Goal: Transaction & Acquisition: Purchase product/service

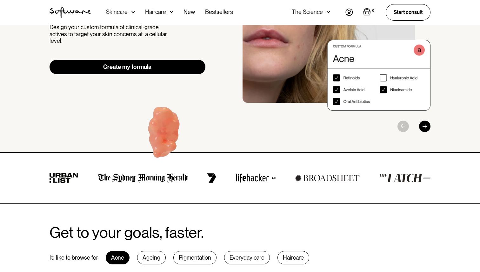
scroll to position [126, 0]
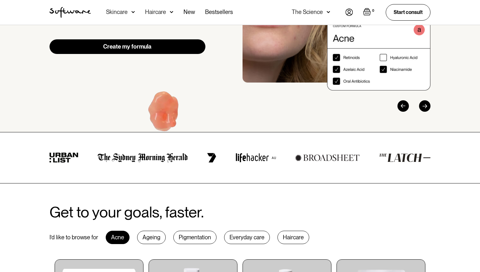
click at [382, 53] on img "1 / 3" at bounding box center [337, 5] width 188 height 172
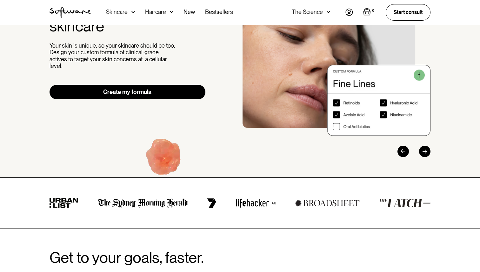
scroll to position [47, 0]
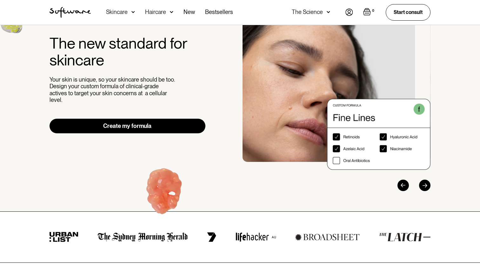
click at [303, 91] on img "2 / 3" at bounding box center [337, 84] width 188 height 172
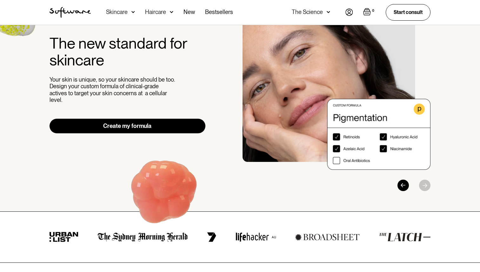
click at [303, 91] on img "3 / 3" at bounding box center [337, 84] width 188 height 172
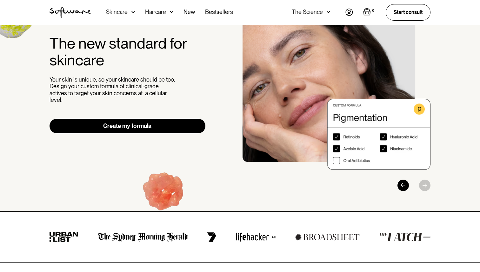
click at [399, 190] on div at bounding box center [400, 185] width 59 height 11
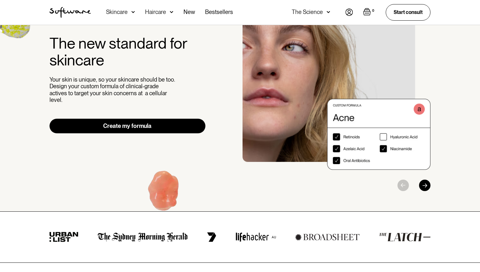
click at [400, 187] on div at bounding box center [400, 185] width 59 height 11
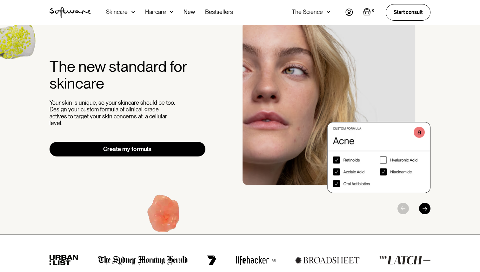
scroll to position [20, 0]
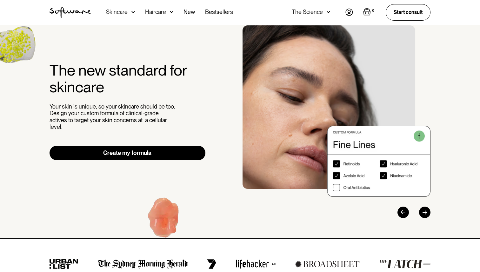
click at [105, 151] on link "Create my formula" at bounding box center [128, 153] width 156 height 15
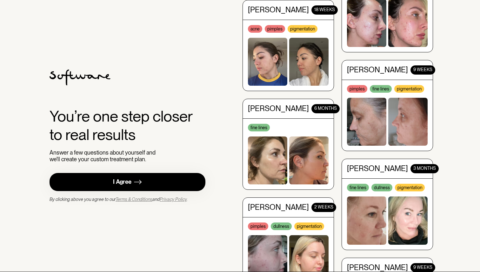
click at [146, 181] on link "I Agree" at bounding box center [128, 182] width 156 height 18
